Goal: Task Accomplishment & Management: Manage account settings

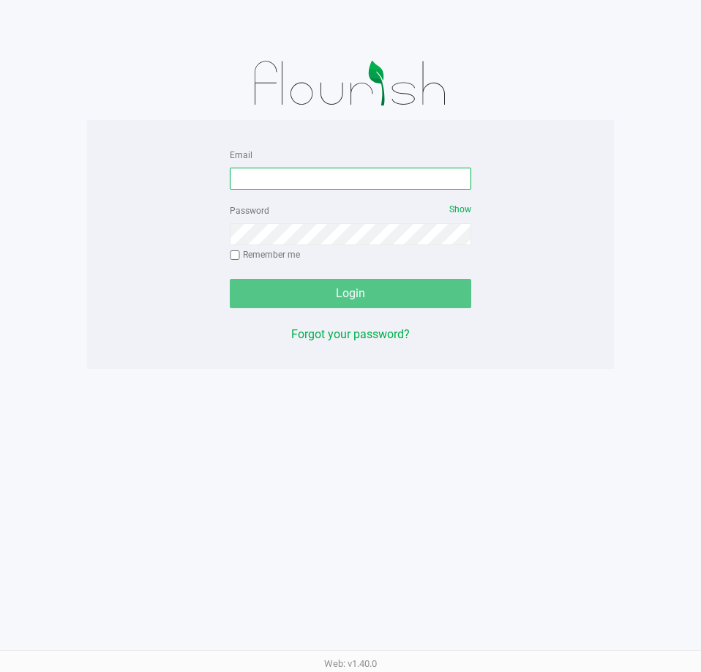
click at [258, 171] on input "Email" at bounding box center [351, 179] width 242 height 22
type input "[EMAIL_ADDRESS][DOMAIN_NAME]"
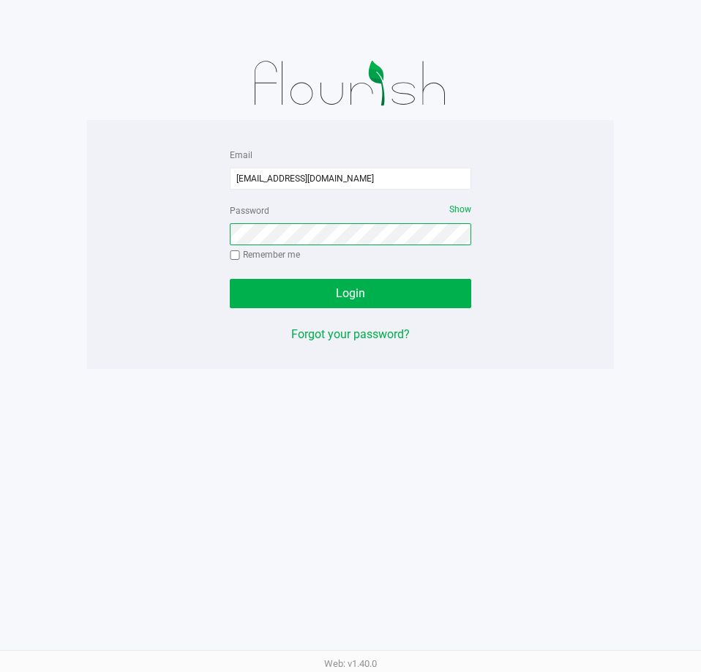
click at [230, 279] on button "Login" at bounding box center [351, 293] width 242 height 29
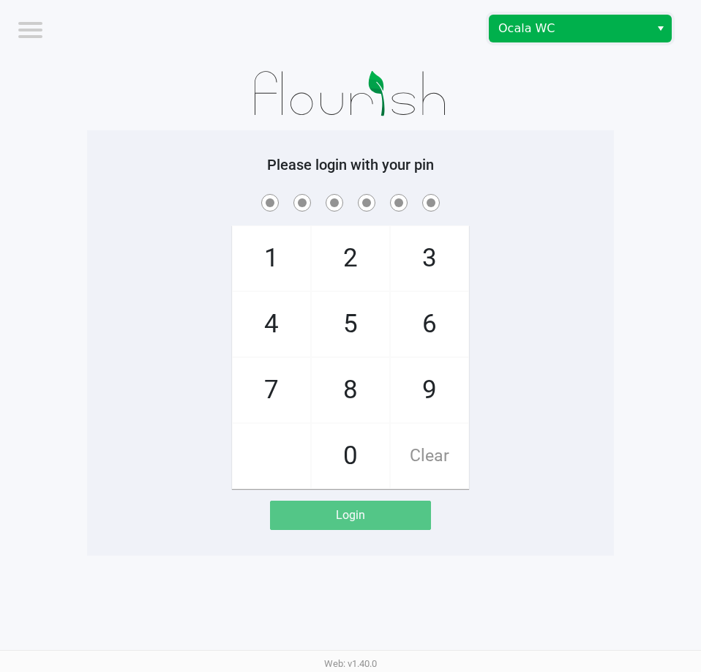
click at [574, 26] on span "Ocala WC" at bounding box center [569, 29] width 143 height 18
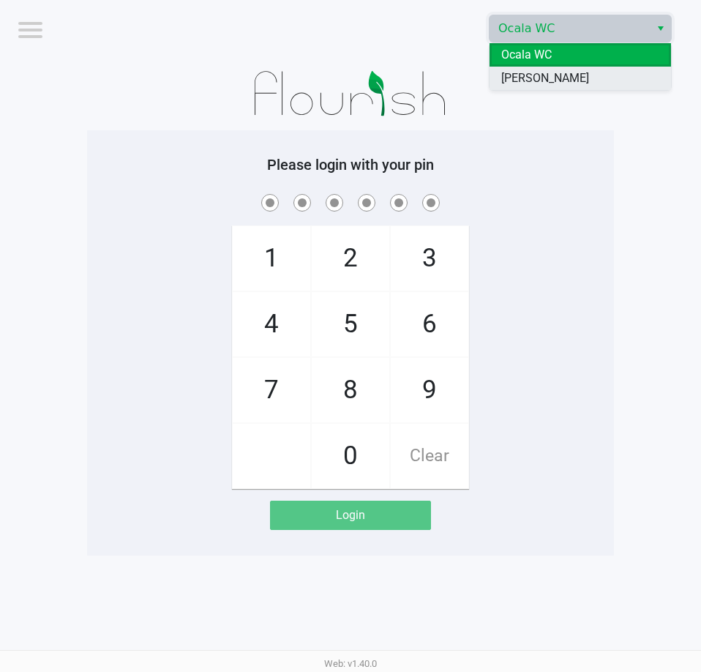
click at [562, 79] on span "[PERSON_NAME]" at bounding box center [545, 79] width 88 height 18
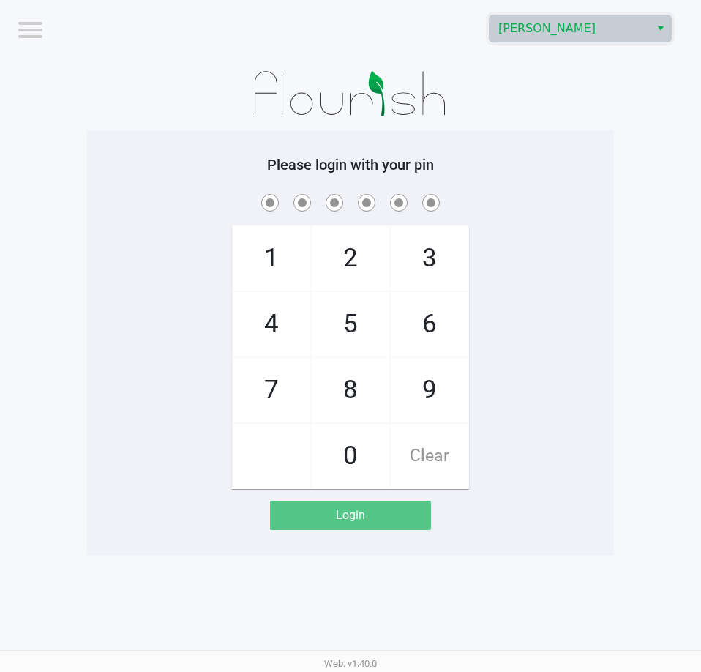
click at [592, 108] on div at bounding box center [350, 93] width 527 height 73
click at [576, 113] on div at bounding box center [350, 93] width 527 height 73
click at [454, 113] on img at bounding box center [351, 93] width 228 height 73
click at [518, 376] on div "1 4 7 2 5 8 0 3 6 9 Clear" at bounding box center [350, 340] width 527 height 298
